Goal: Find specific page/section: Find specific page/section

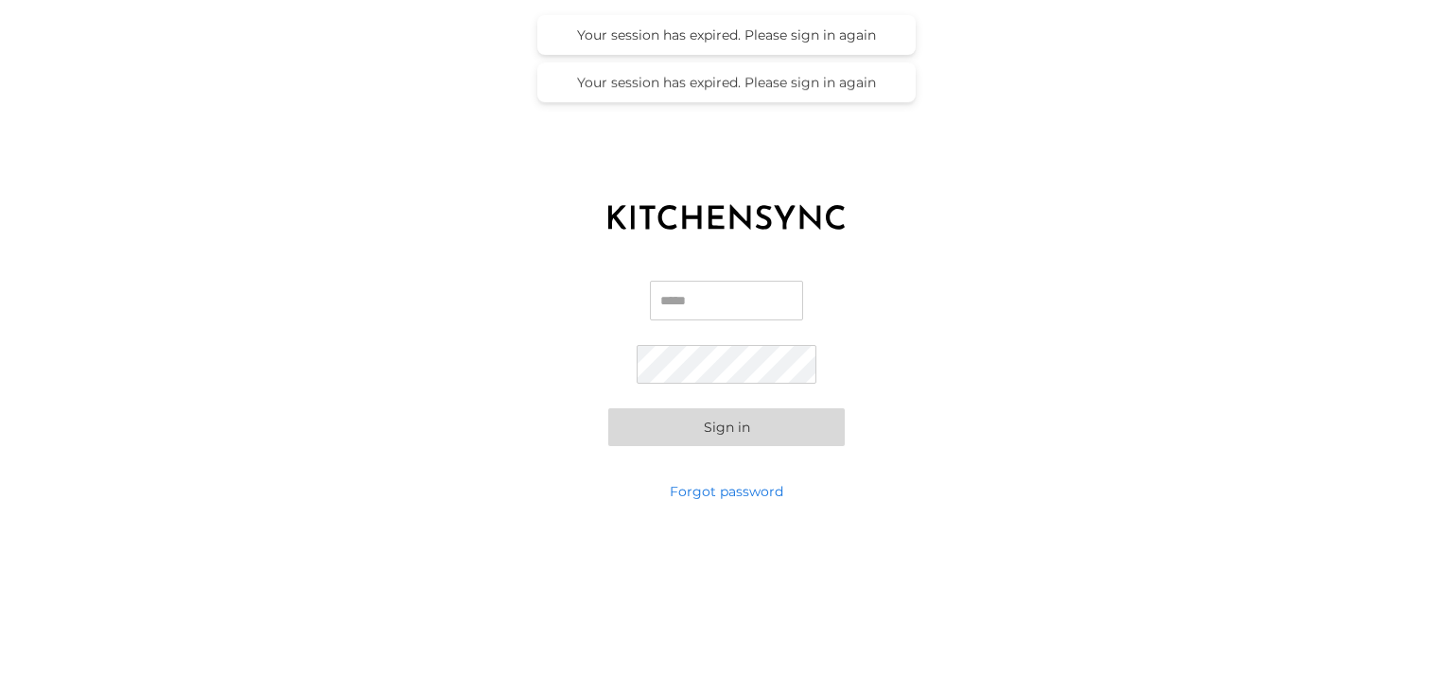
type input "**********"
click at [717, 429] on button "Sign in" at bounding box center [726, 428] width 236 height 38
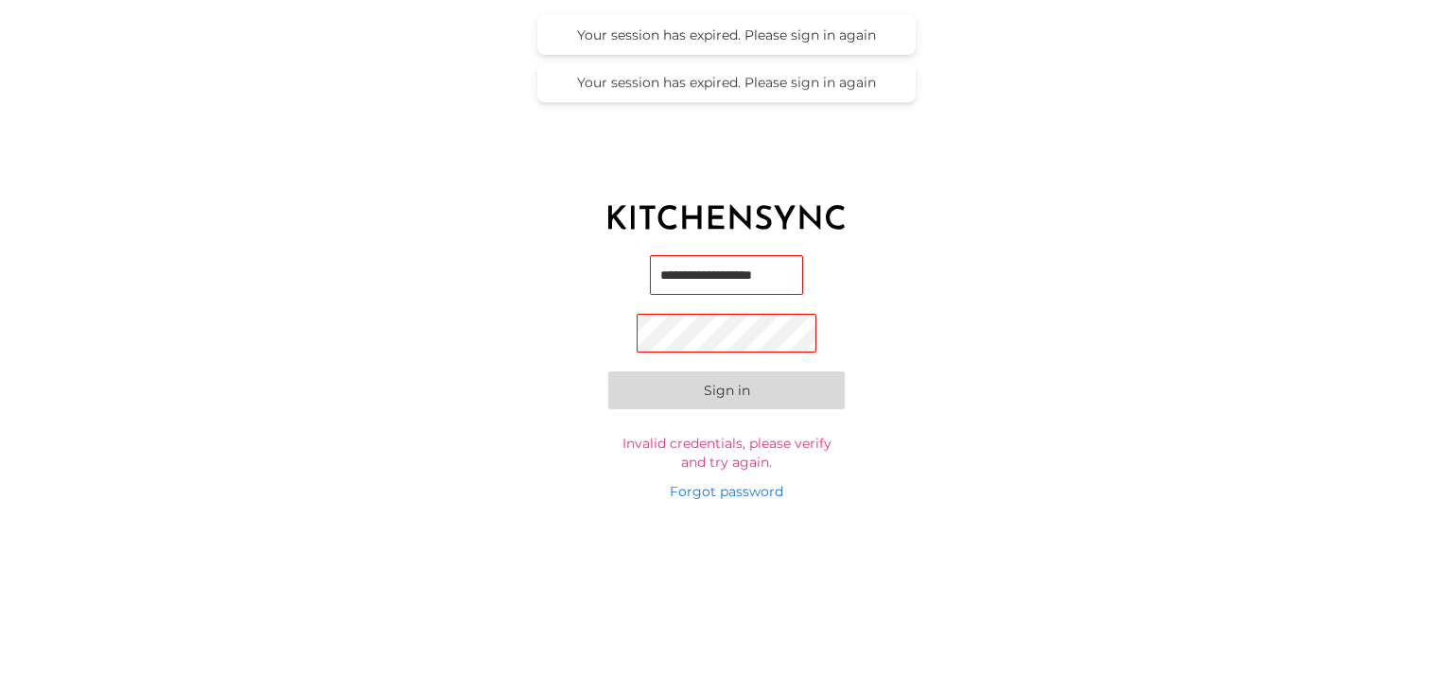
click at [654, 393] on button "Sign in" at bounding box center [726, 391] width 236 height 38
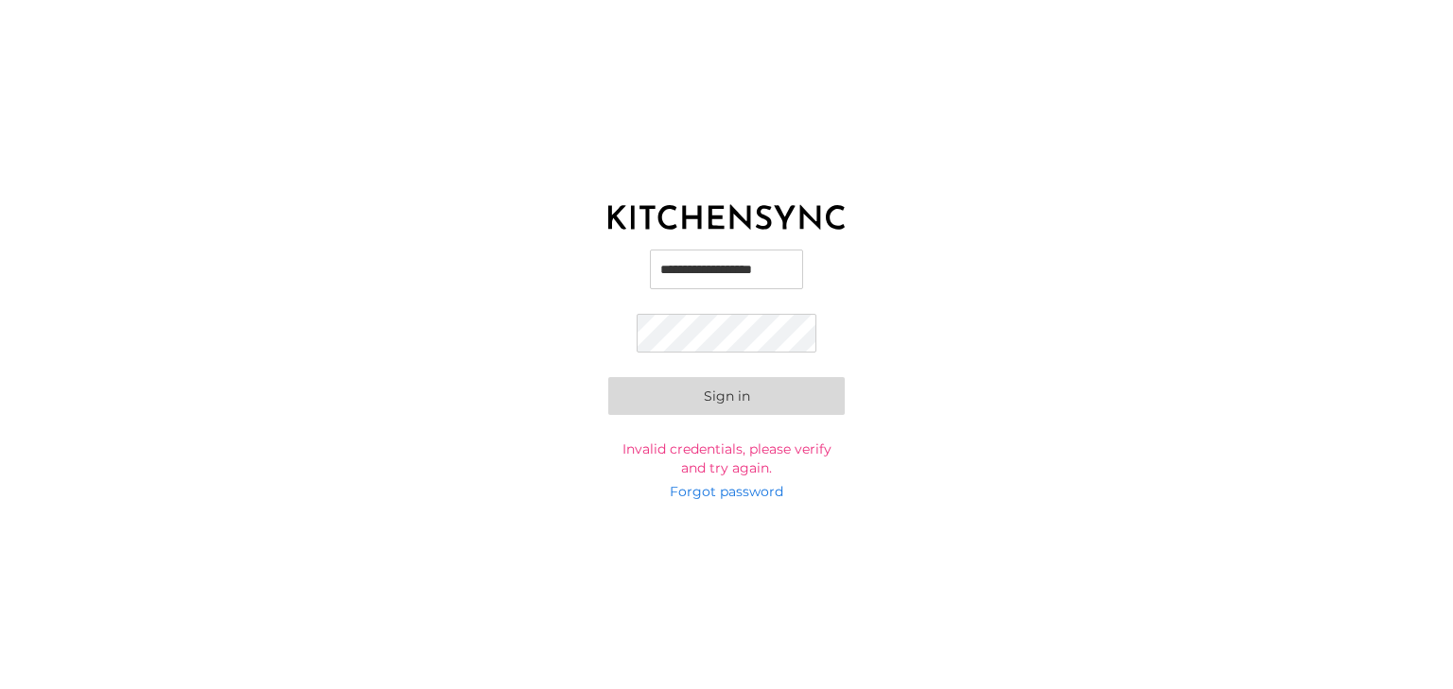
click at [608, 377] on button "Sign in" at bounding box center [726, 396] width 236 height 38
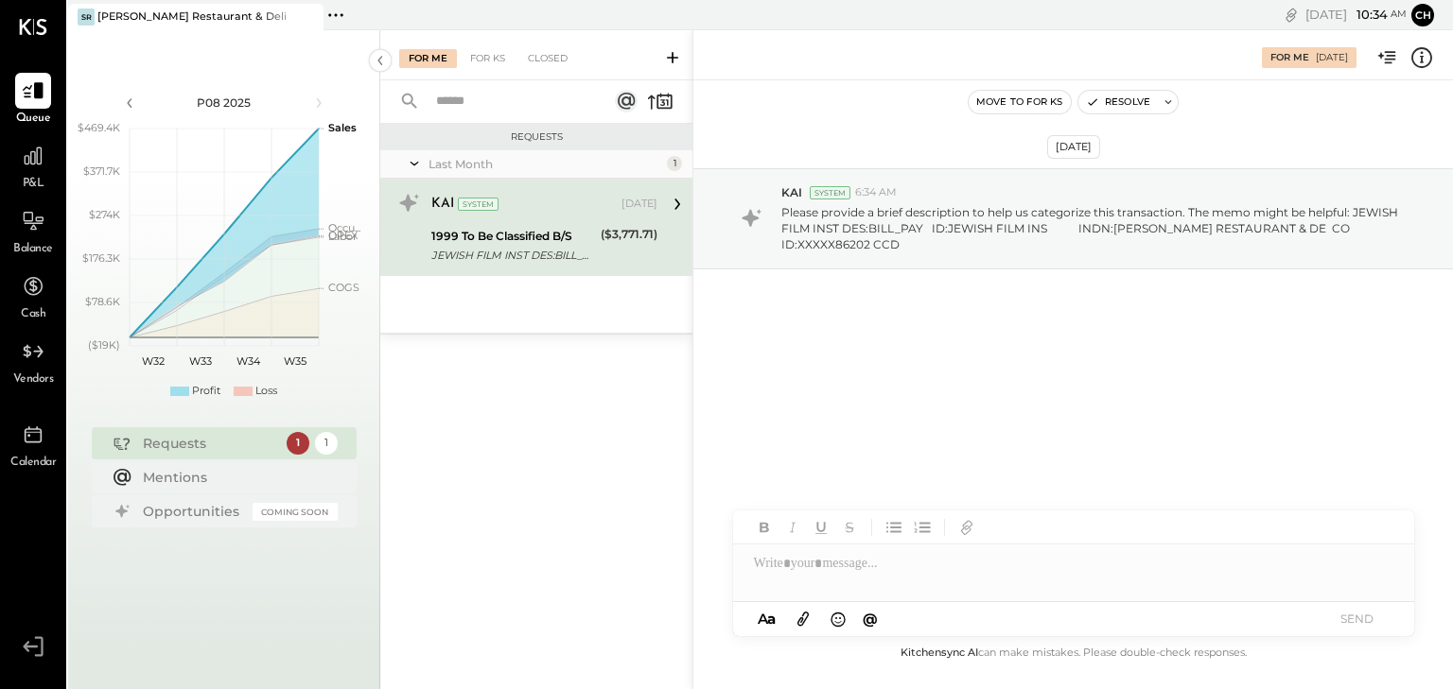
click at [37, 176] on span "P&L" at bounding box center [34, 184] width 22 height 17
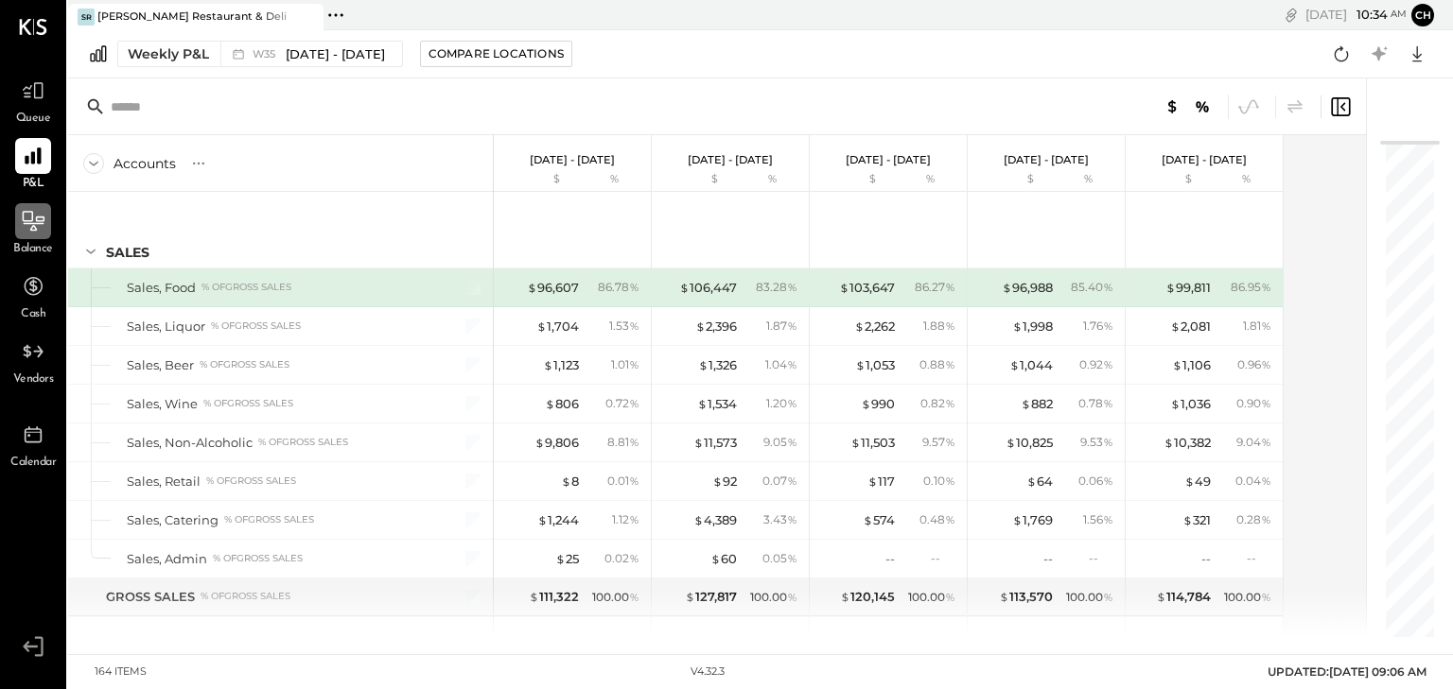
click at [32, 232] on icon at bounding box center [33, 221] width 25 height 25
